Goal: Task Accomplishment & Management: Use online tool/utility

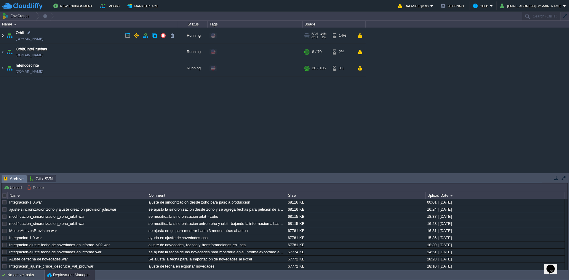
click at [3, 35] on img at bounding box center [2, 36] width 5 height 16
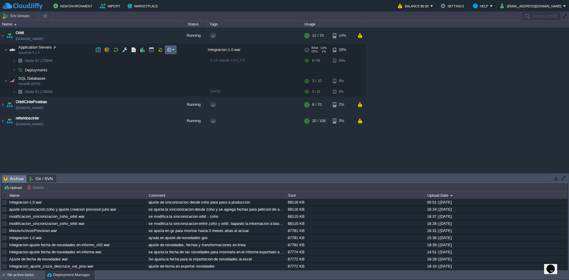
click at [176, 51] on td at bounding box center [171, 49] width 12 height 9
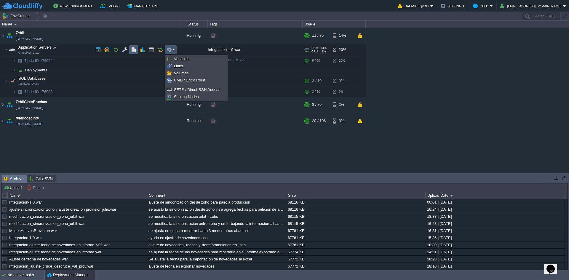
click at [131, 49] on button "button" at bounding box center [133, 49] width 5 height 5
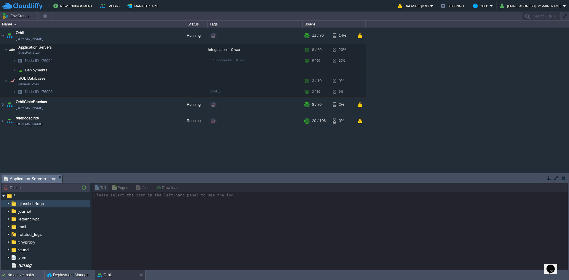
click at [9, 203] on img at bounding box center [8, 204] width 5 height 8
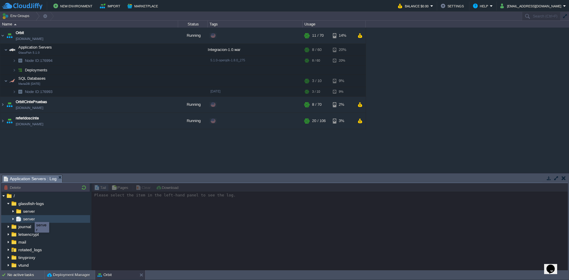
click at [30, 218] on span "server" at bounding box center [29, 218] width 14 height 5
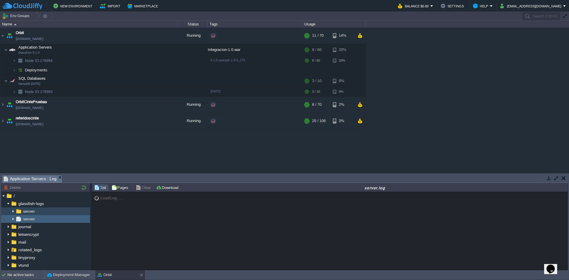
click at [12, 212] on img at bounding box center [13, 212] width 5 height 8
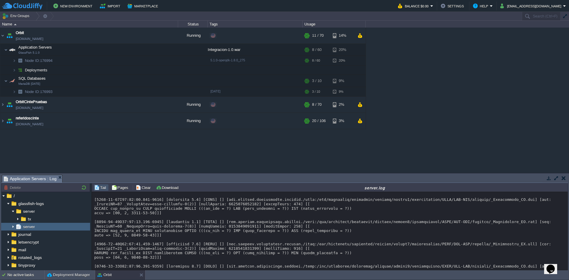
scroll to position [981, 0]
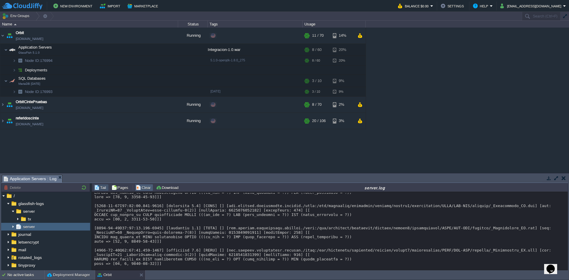
click at [144, 188] on button "Clear" at bounding box center [144, 187] width 17 height 5
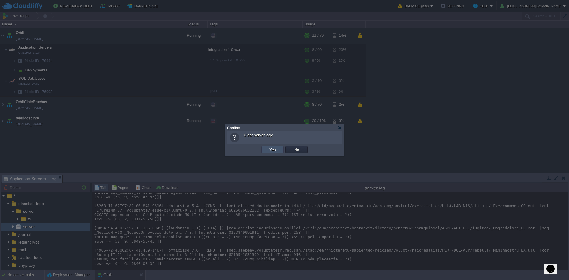
click at [268, 151] on button "Yes" at bounding box center [273, 149] width 10 height 5
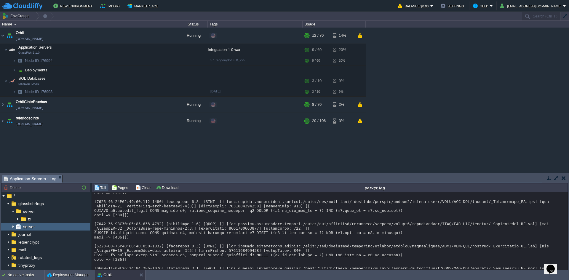
scroll to position [11799, 0]
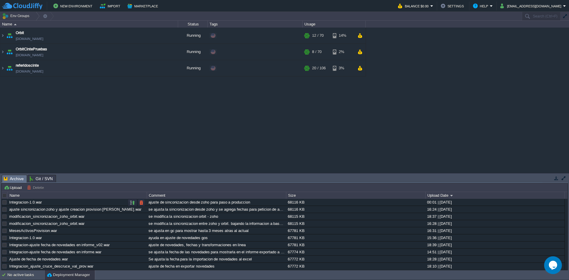
drag, startPoint x: 232, startPoint y: 203, endPoint x: 141, endPoint y: 203, distance: 91.3
click at [141, 203] on button "button" at bounding box center [141, 202] width 5 height 5
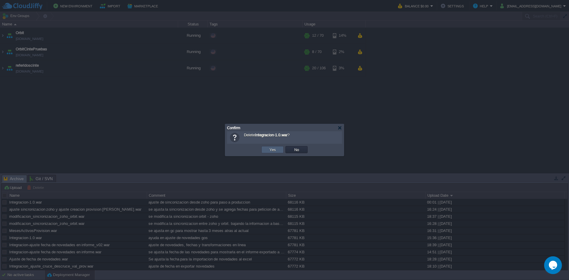
click at [275, 148] on button "Yes" at bounding box center [273, 149] width 10 height 5
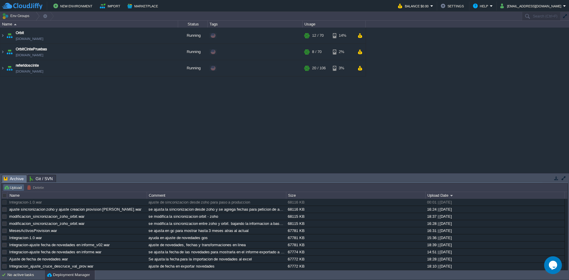
click at [17, 188] on button "Upload" at bounding box center [14, 187] width 20 height 5
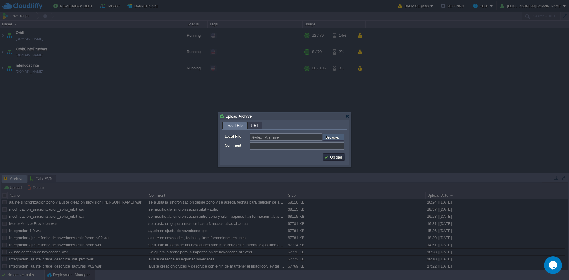
click at [342, 141] on input "file" at bounding box center [307, 137] width 75 height 7
type input "C:\fakepath\Integracion-1.0.war"
type input "Integracion-1.0.war"
type input "ajuste guardado provision"
click at [326, 158] on button "Upload" at bounding box center [334, 156] width 20 height 5
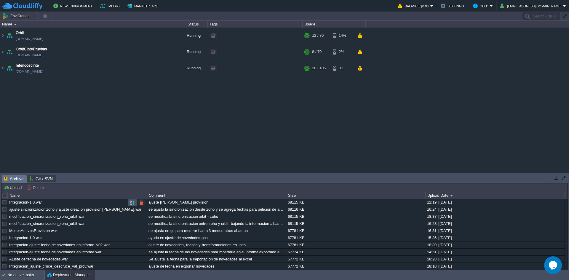
click at [131, 203] on button "button" at bounding box center [132, 202] width 5 height 5
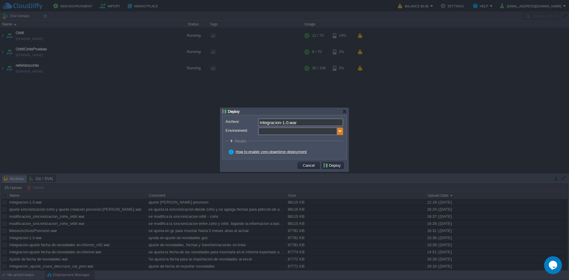
click at [339, 131] on img at bounding box center [340, 132] width 6 height 8
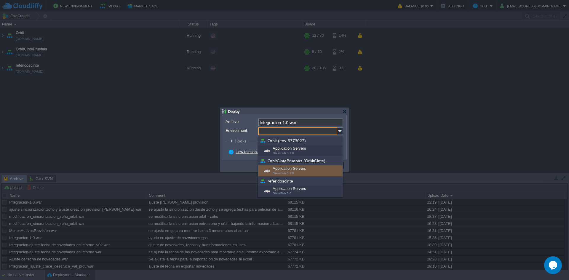
click at [282, 173] on span "GlassFish 5.1.0" at bounding box center [283, 173] width 21 height 3
type input "Application Servers (OrbitCintePruebas (OrbitCinte))"
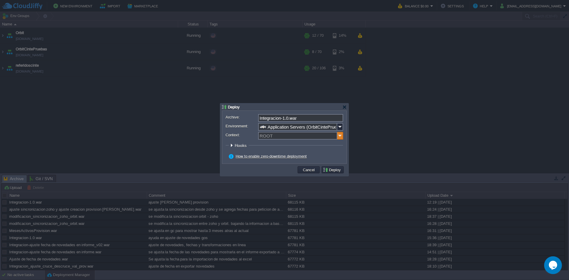
click at [342, 134] on img at bounding box center [340, 136] width 6 height 8
click at [282, 142] on div "ORBIT" at bounding box center [301, 145] width 84 height 8
type input "ORBIT"
click at [331, 170] on button "Deploy" at bounding box center [333, 169] width 20 height 5
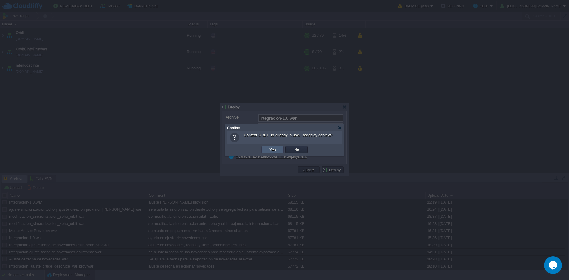
click at [278, 152] on td "Yes" at bounding box center [273, 149] width 22 height 7
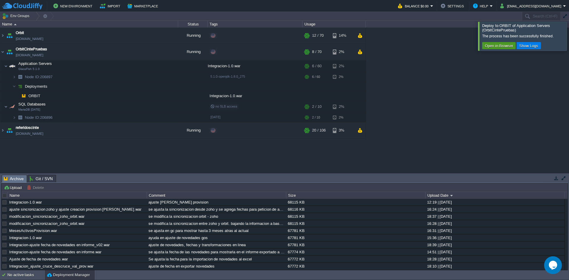
click at [492, 44] on button "Open in Browser" at bounding box center [499, 45] width 32 height 5
